Goal: Find specific page/section: Find specific page/section

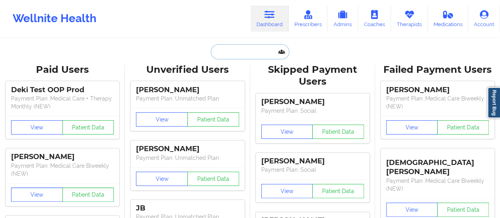
click at [241, 55] on input "text" at bounding box center [250, 51] width 78 height 15
paste input "[EMAIL_ADDRESS][DOMAIN_NAME]"
type input "[EMAIL_ADDRESS][DOMAIN_NAME]"
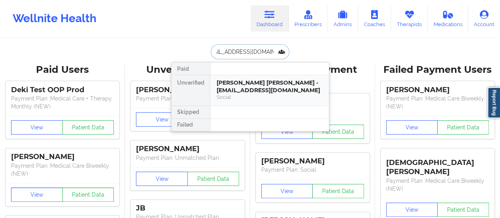
click at [239, 87] on div "[PERSON_NAME] [PERSON_NAME] - [EMAIL_ADDRESS][DOMAIN_NAME]" at bounding box center [269, 86] width 106 height 15
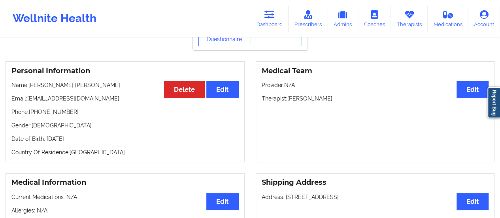
scroll to position [0, 0]
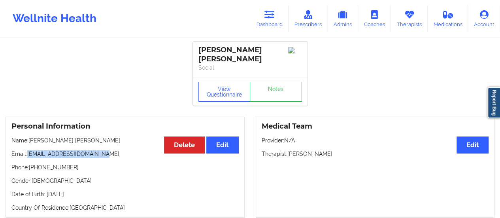
drag, startPoint x: 29, startPoint y: 147, endPoint x: 118, endPoint y: 148, distance: 88.9
click at [118, 150] on p "Email: [EMAIL_ADDRESS][DOMAIN_NAME]" at bounding box center [124, 154] width 227 height 8
copy p "[EMAIL_ADDRESS][DOMAIN_NAME]"
click at [279, 15] on link "Dashboard" at bounding box center [269, 19] width 38 height 26
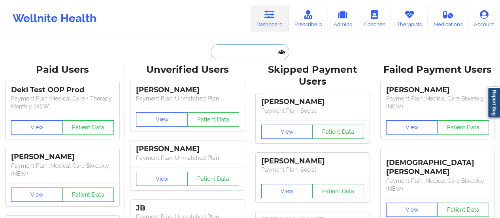
click at [247, 44] on input "text" at bounding box center [250, 51] width 78 height 15
paste input "[EMAIL_ADDRESS][DOMAIN_NAME]"
type input "[EMAIL_ADDRESS][DOMAIN_NAME]"
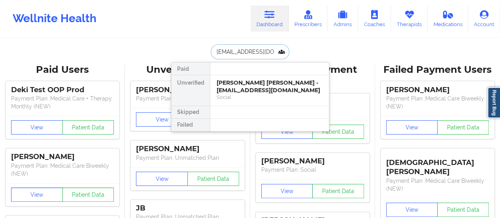
scroll to position [0, 12]
click at [237, 85] on div "[PERSON_NAME] - [EMAIL_ADDRESS][DOMAIN_NAME]" at bounding box center [269, 86] width 106 height 15
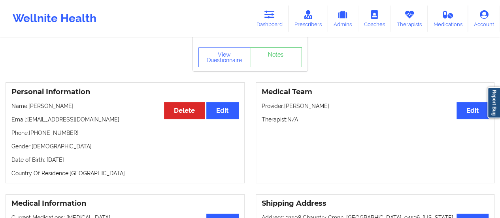
scroll to position [12, 0]
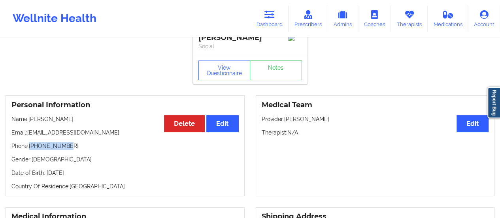
drag, startPoint x: 31, startPoint y: 150, endPoint x: 80, endPoint y: 148, distance: 49.0
click at [80, 148] on p "Phone: [PHONE_NUMBER]" at bounding box center [124, 146] width 227 height 8
copy p "[PHONE_NUMBER]"
drag, startPoint x: 67, startPoint y: 120, endPoint x: 30, endPoint y: 119, distance: 36.7
click at [30, 119] on p "Name: [PERSON_NAME]" at bounding box center [124, 119] width 227 height 8
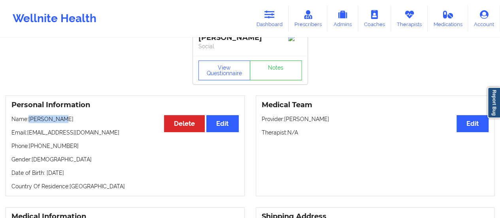
copy p "[PERSON_NAME]"
click at [275, 17] on icon at bounding box center [269, 14] width 10 height 9
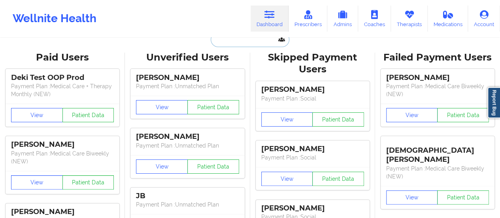
click at [238, 38] on input "text" at bounding box center [250, 39] width 78 height 15
paste input "[EMAIL_ADDRESS][DOMAIN_NAME]"
type input "[EMAIL_ADDRESS][DOMAIN_NAME]"
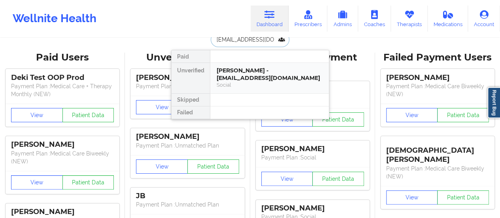
click at [240, 64] on div "[PERSON_NAME] - [EMAIL_ADDRESS][DOMAIN_NAME] Social" at bounding box center [269, 78] width 119 height 30
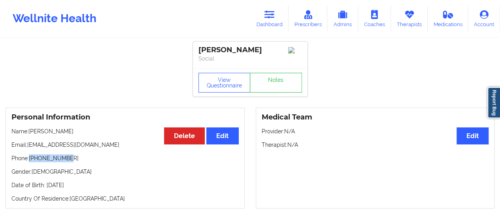
drag, startPoint x: 70, startPoint y: 158, endPoint x: 30, endPoint y: 156, distance: 40.0
click at [30, 156] on p "Phone: [PHONE_NUMBER]" at bounding box center [124, 158] width 227 height 8
drag, startPoint x: 62, startPoint y: 130, endPoint x: 29, endPoint y: 132, distance: 33.2
click at [29, 132] on p "Name: [PERSON_NAME]" at bounding box center [124, 131] width 227 height 8
copy p "[PERSON_NAME]"
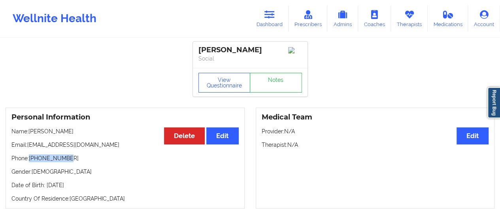
drag, startPoint x: 67, startPoint y: 164, endPoint x: 29, endPoint y: 161, distance: 38.0
click at [29, 161] on p "Phone: [PHONE_NUMBER]" at bounding box center [124, 158] width 227 height 8
copy p "[PHONE_NUMBER]"
click at [265, 26] on link "Dashboard" at bounding box center [269, 19] width 38 height 26
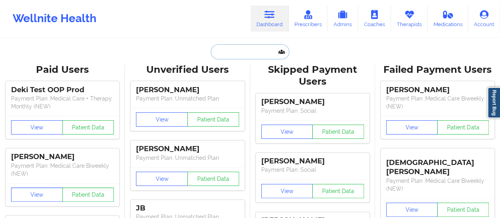
click at [239, 58] on input "text" at bounding box center [250, 51] width 78 height 15
paste input "[EMAIL_ADDRESS][DOMAIN_NAME]"
type input "[EMAIL_ADDRESS][DOMAIN_NAME]"
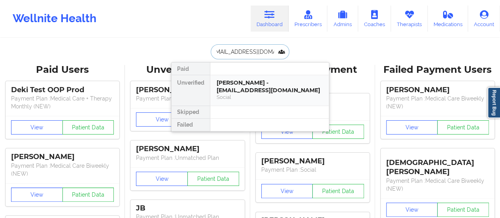
click at [237, 83] on div "[PERSON_NAME] - [EMAIL_ADDRESS][DOMAIN_NAME]" at bounding box center [269, 86] width 106 height 15
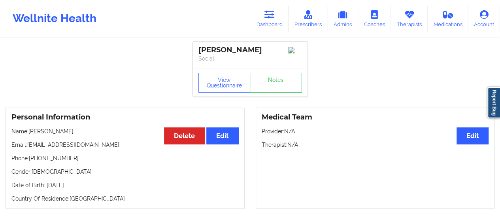
drag, startPoint x: 73, startPoint y: 134, endPoint x: 29, endPoint y: 132, distance: 44.3
click at [29, 132] on p "Name: [PERSON_NAME]" at bounding box center [124, 131] width 227 height 8
copy p "[PERSON_NAME]"
drag, startPoint x: 70, startPoint y: 162, endPoint x: 30, endPoint y: 160, distance: 39.5
click at [30, 160] on p "Phone: [PHONE_NUMBER]" at bounding box center [124, 158] width 227 height 8
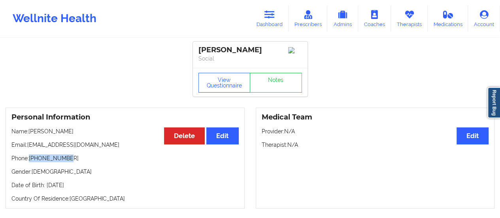
copy p "[PHONE_NUMBER]"
